Goal: Transaction & Acquisition: Purchase product/service

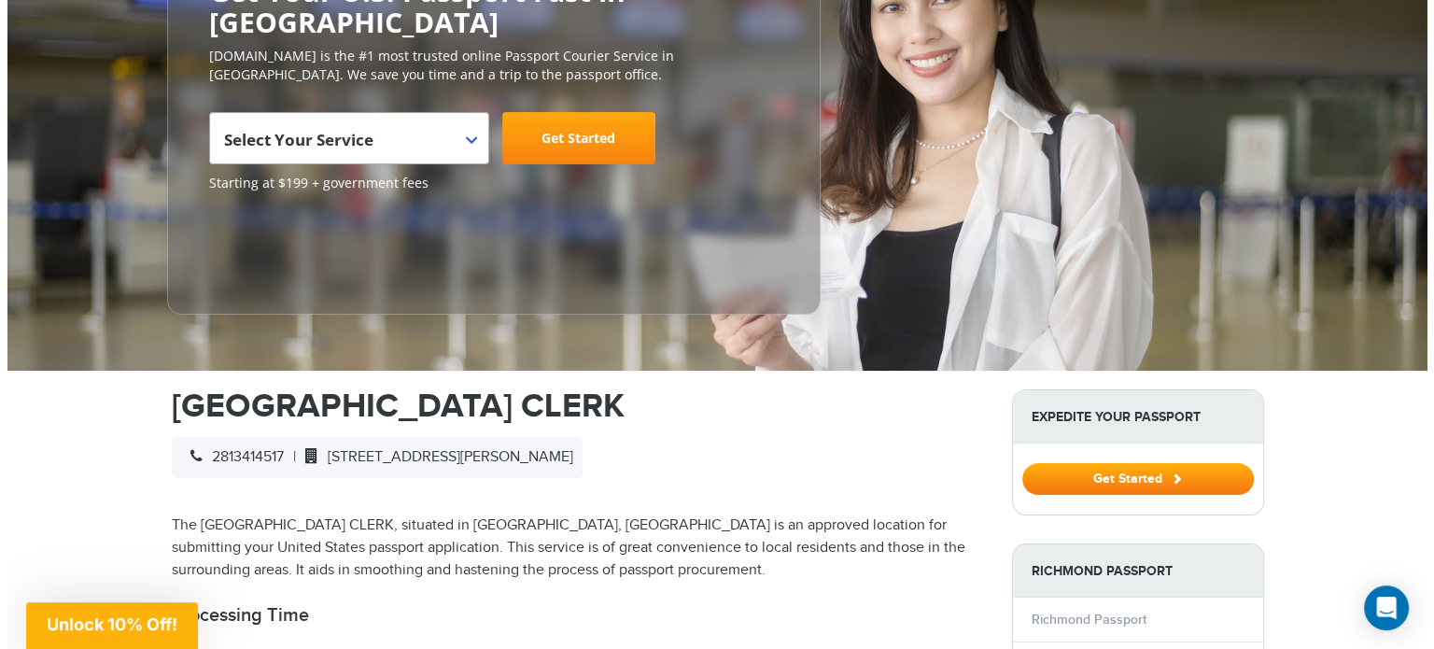
scroll to position [280, 0]
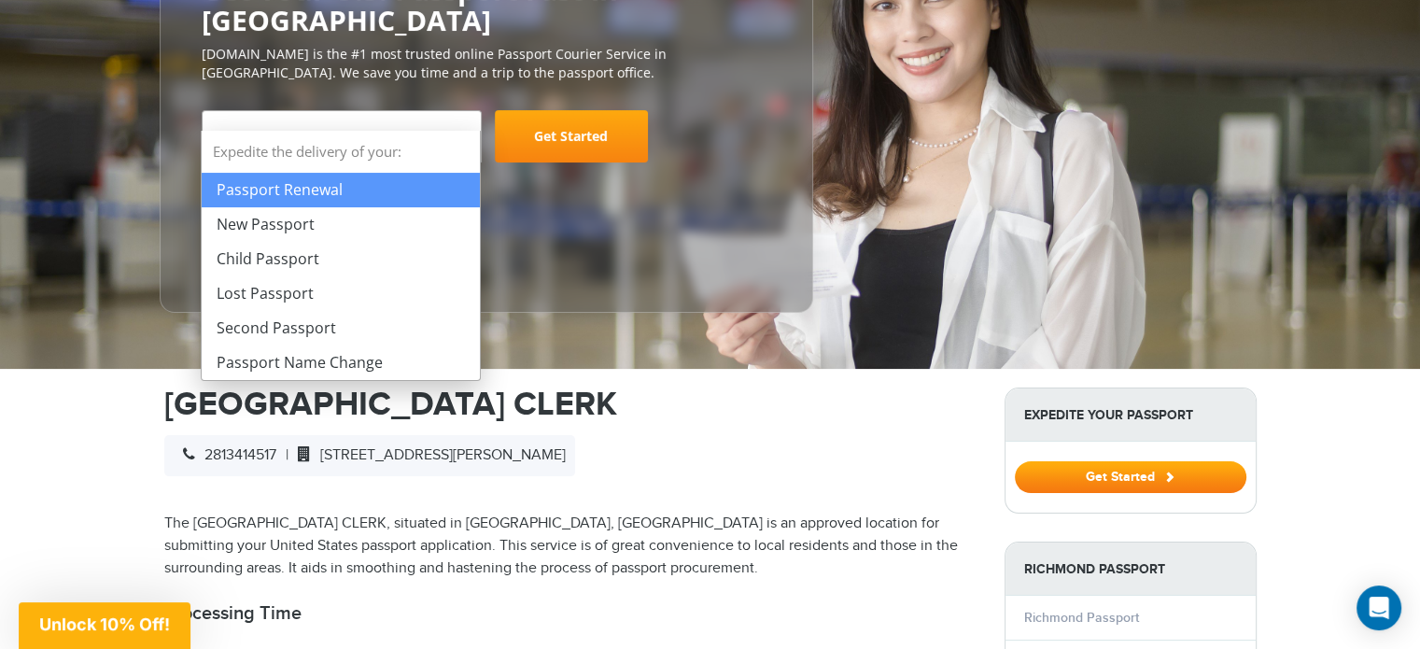
click at [459, 118] on span "Select Your Service" at bounding box center [340, 144] width 246 height 52
select select "**********"
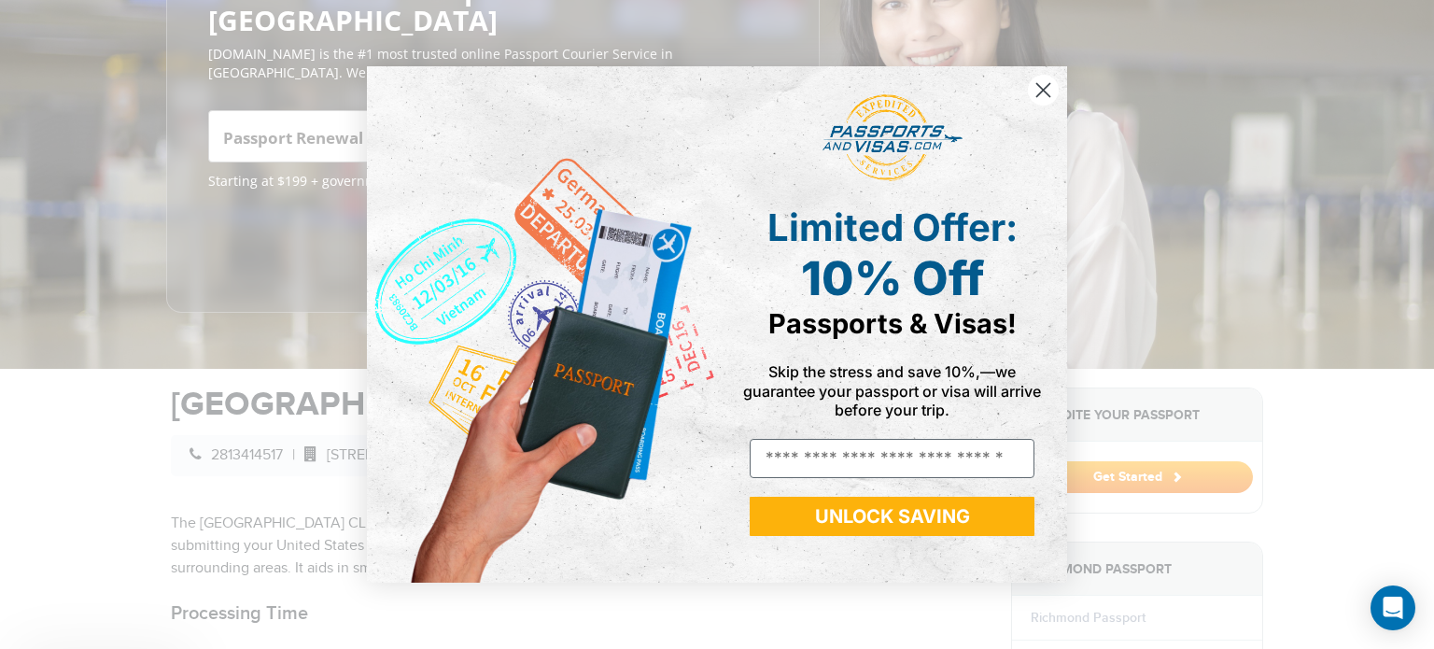
click at [578, 104] on div "Close dialog Limited Offer: 10% Off Passports & Visas! Skip the stress and save…" at bounding box center [717, 325] width 700 height 554
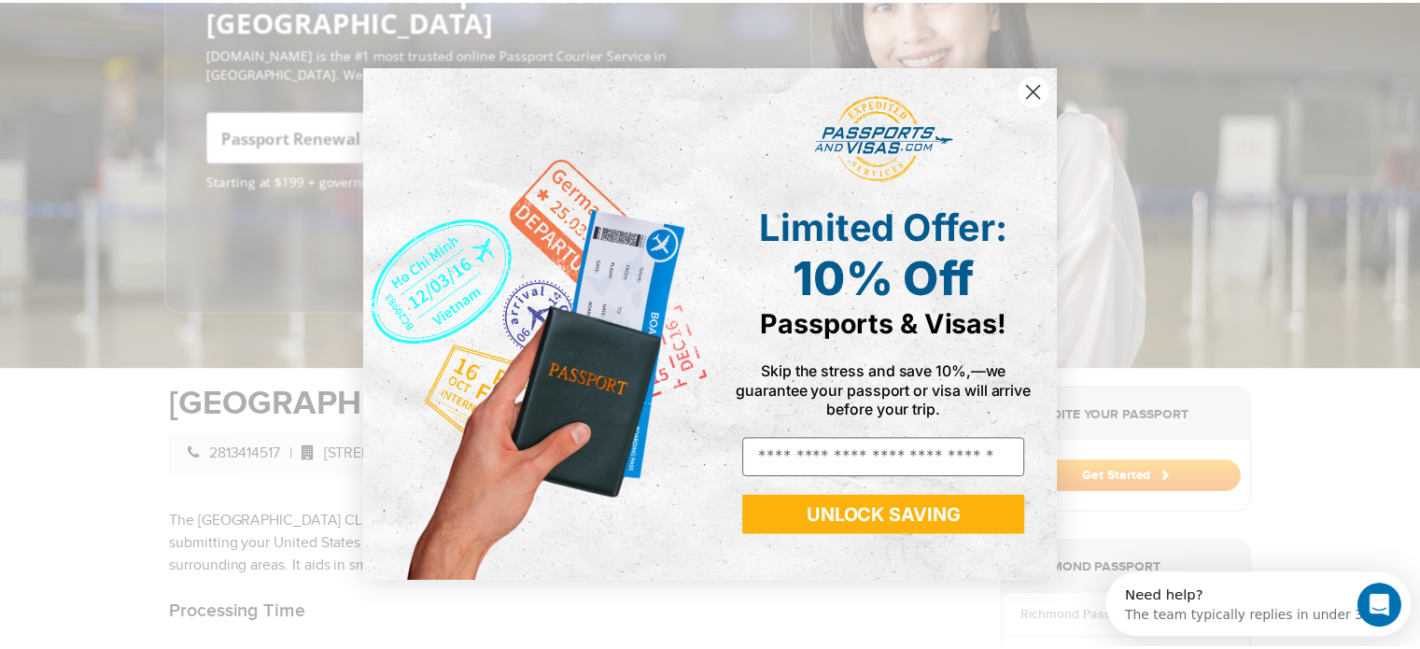
scroll to position [0, 0]
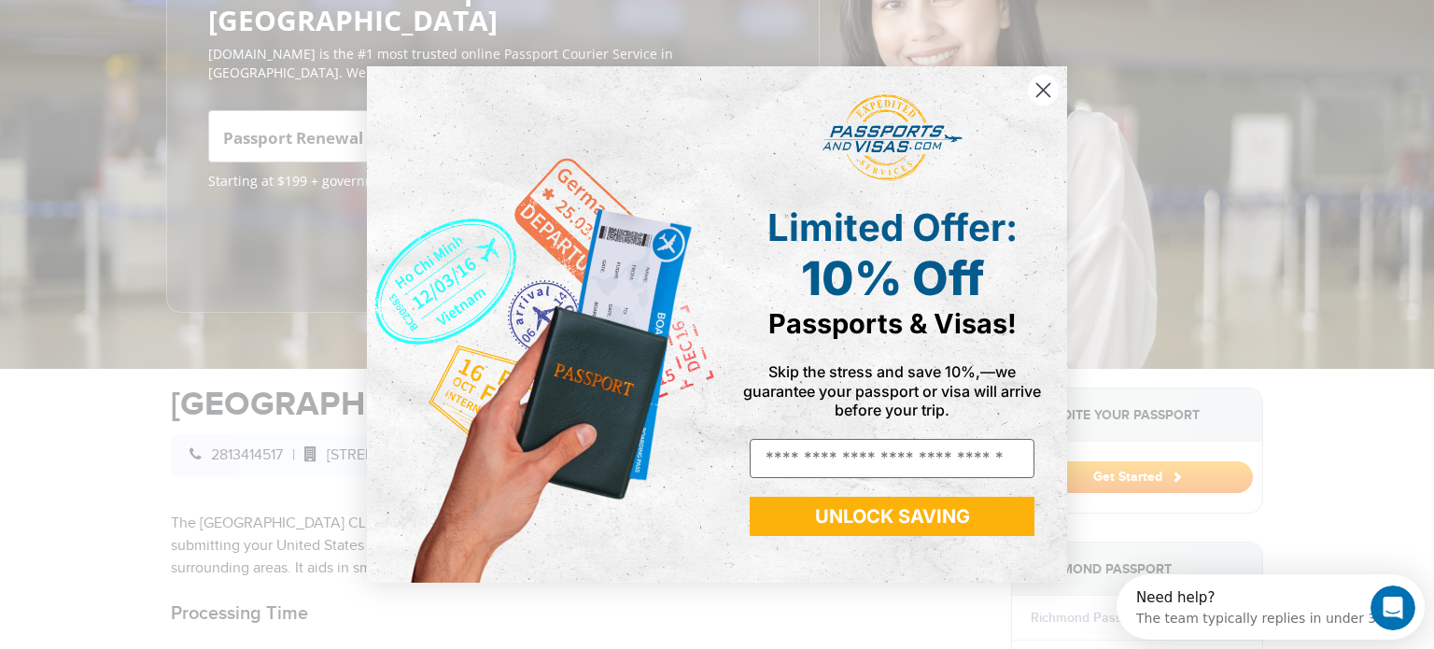
click at [1046, 91] on circle "Close dialog" at bounding box center [1043, 90] width 31 height 31
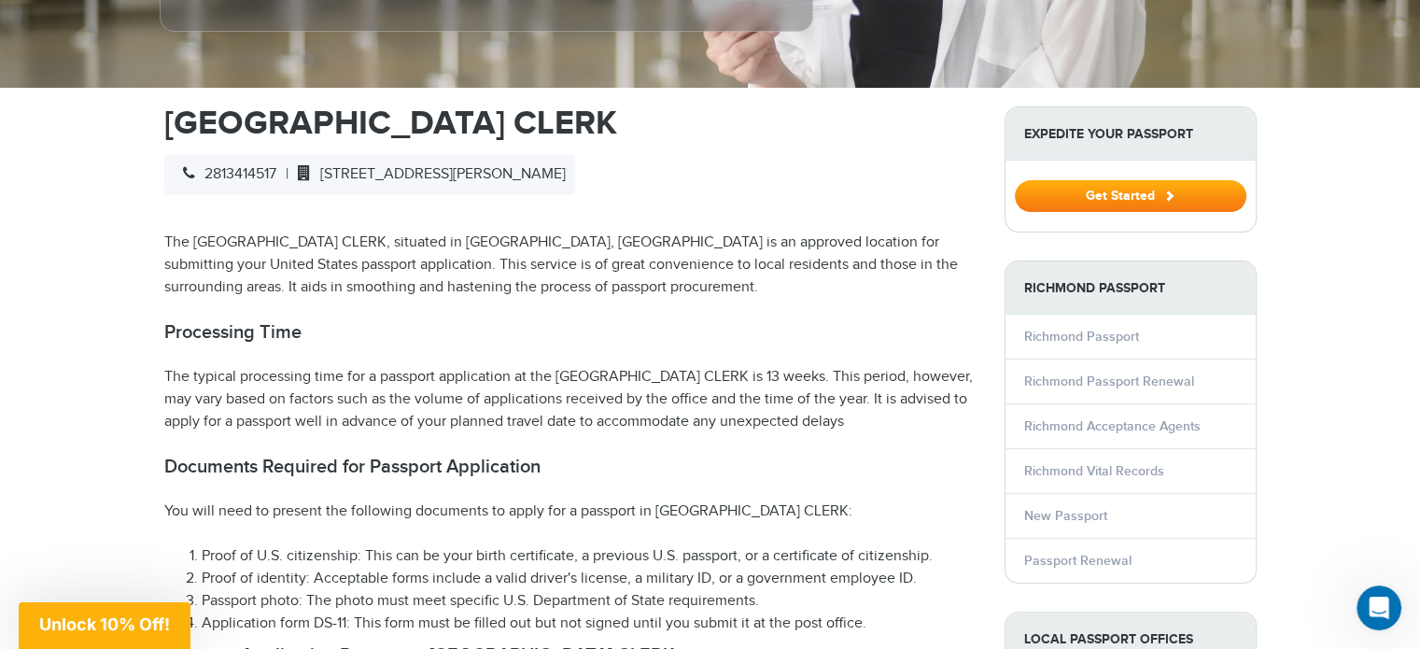
scroll to position [560, 0]
click at [1057, 554] on link "Passport Renewal" at bounding box center [1077, 562] width 107 height 16
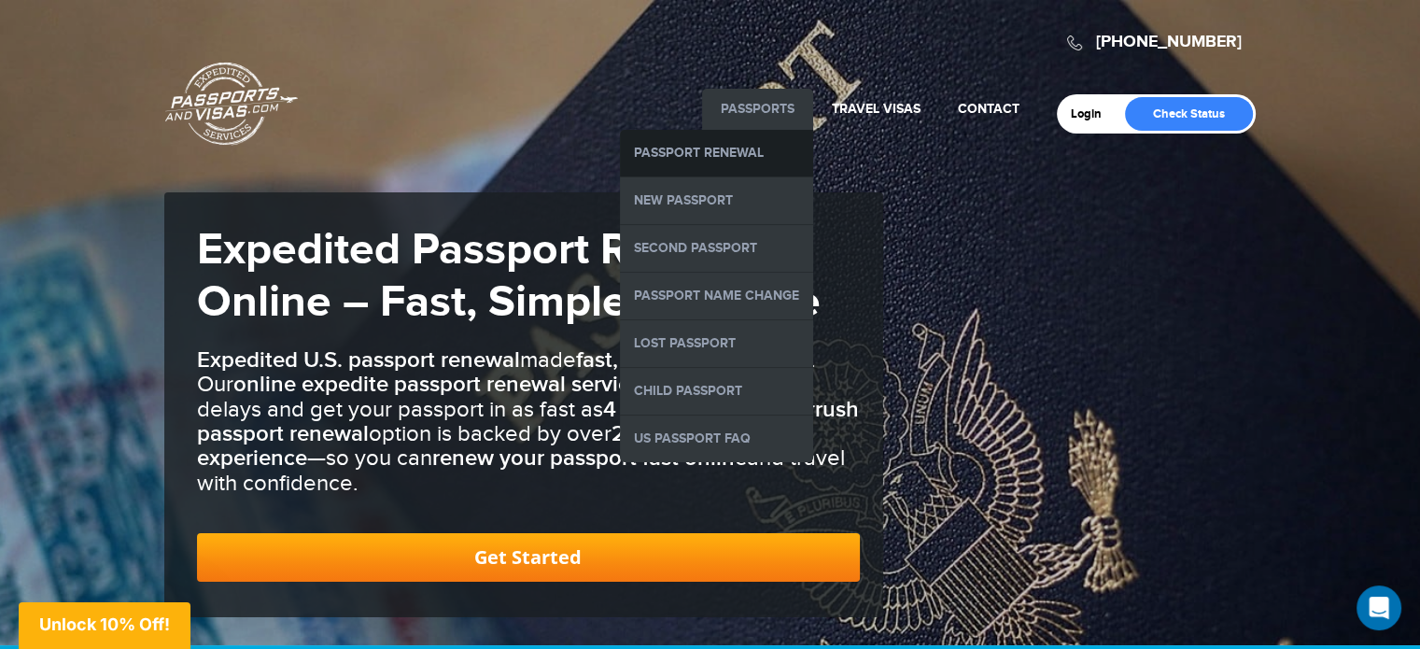
click at [682, 158] on link "Passport Renewal" at bounding box center [716, 153] width 193 height 47
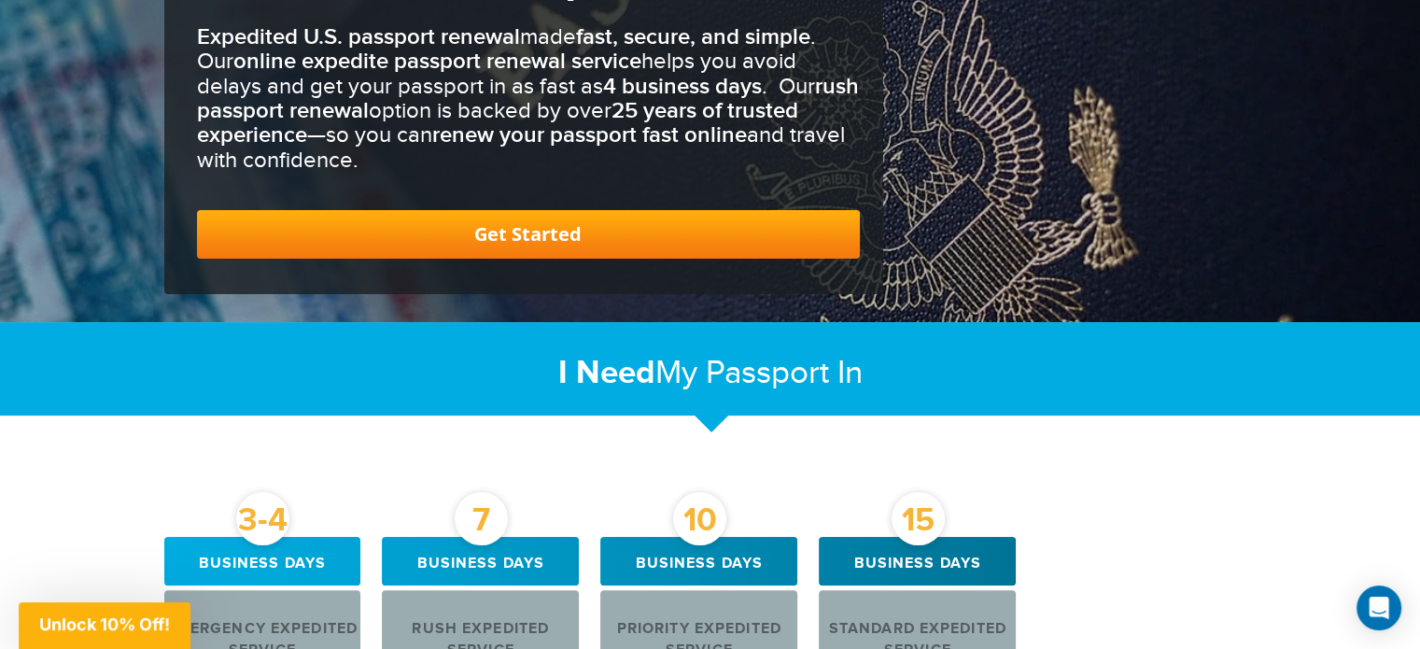
scroll to position [374, 0]
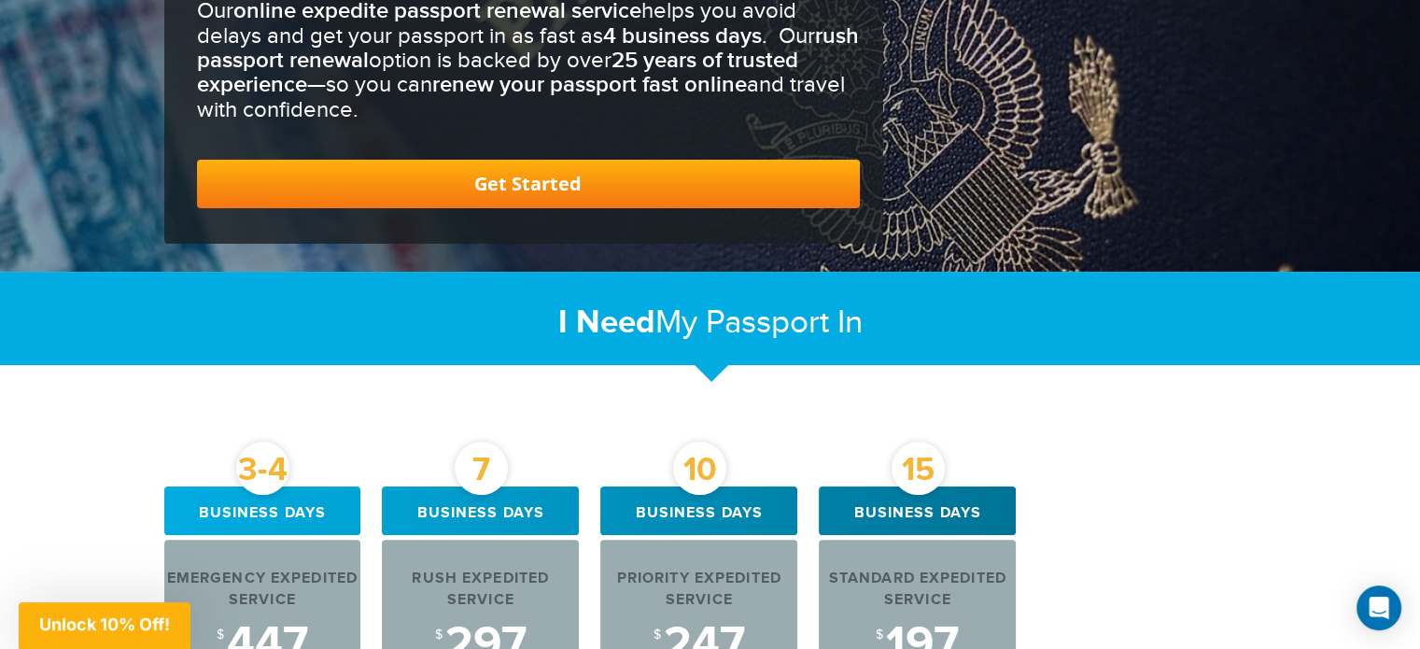
click at [544, 182] on link "Get Started" at bounding box center [528, 184] width 663 height 49
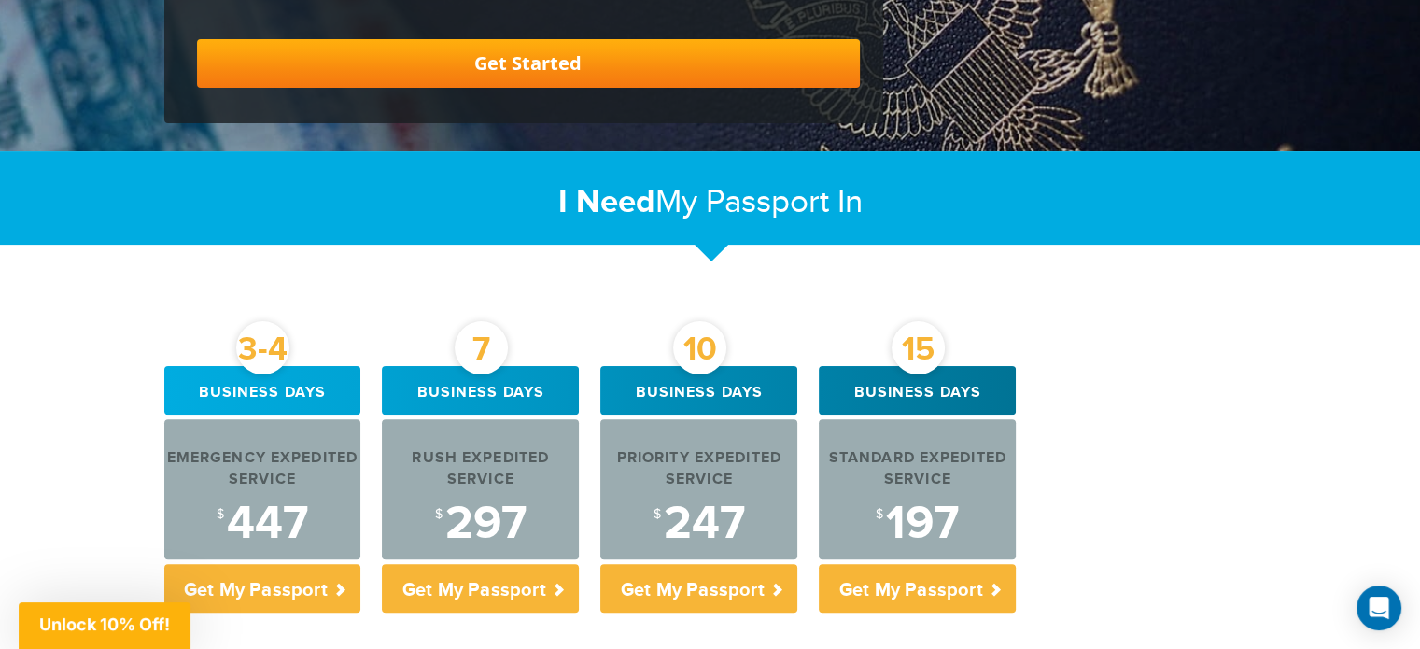
scroll to position [504, 0]
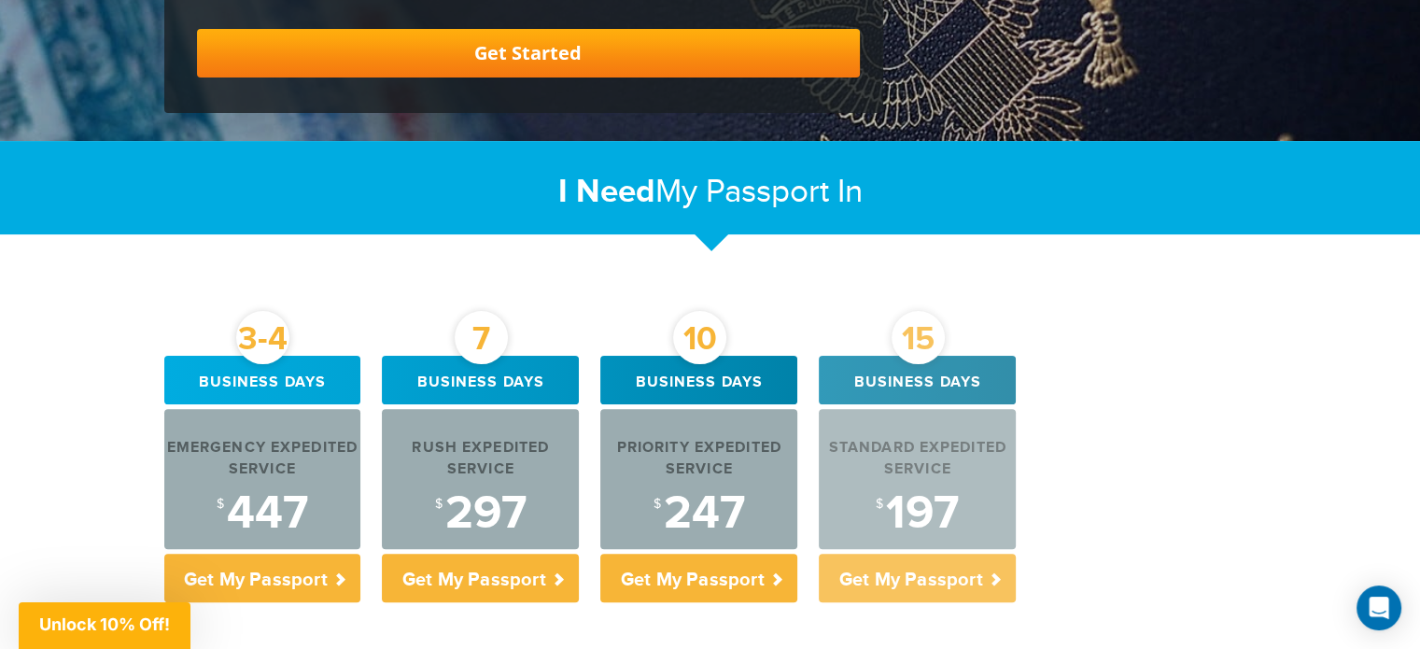
click at [913, 571] on p "Get My Passport" at bounding box center [917, 578] width 197 height 49
